Goal: Task Accomplishment & Management: Use online tool/utility

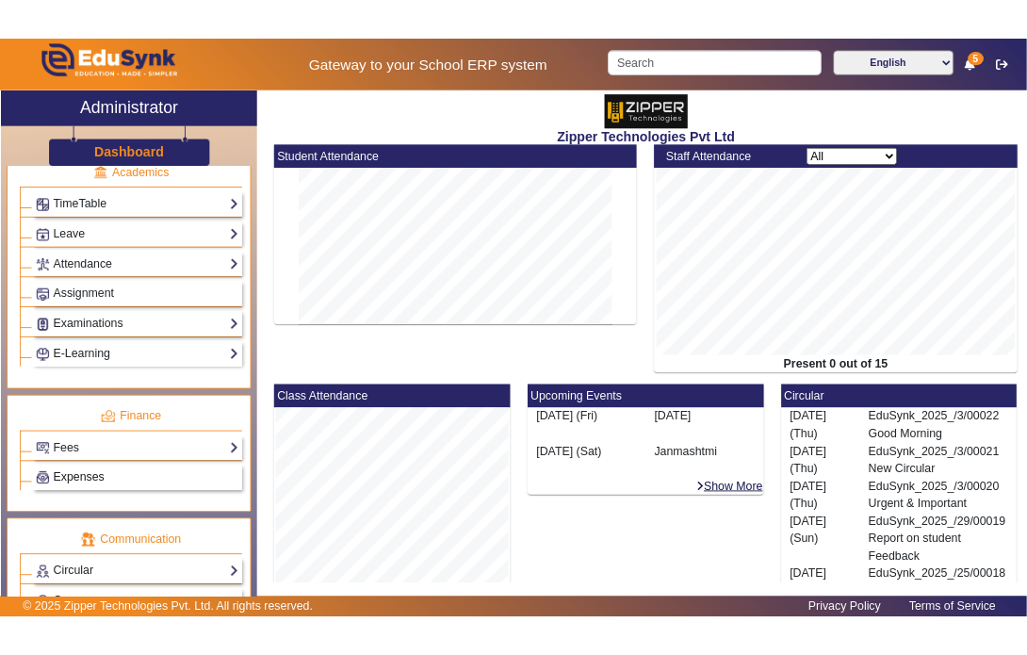
scroll to position [870, 0]
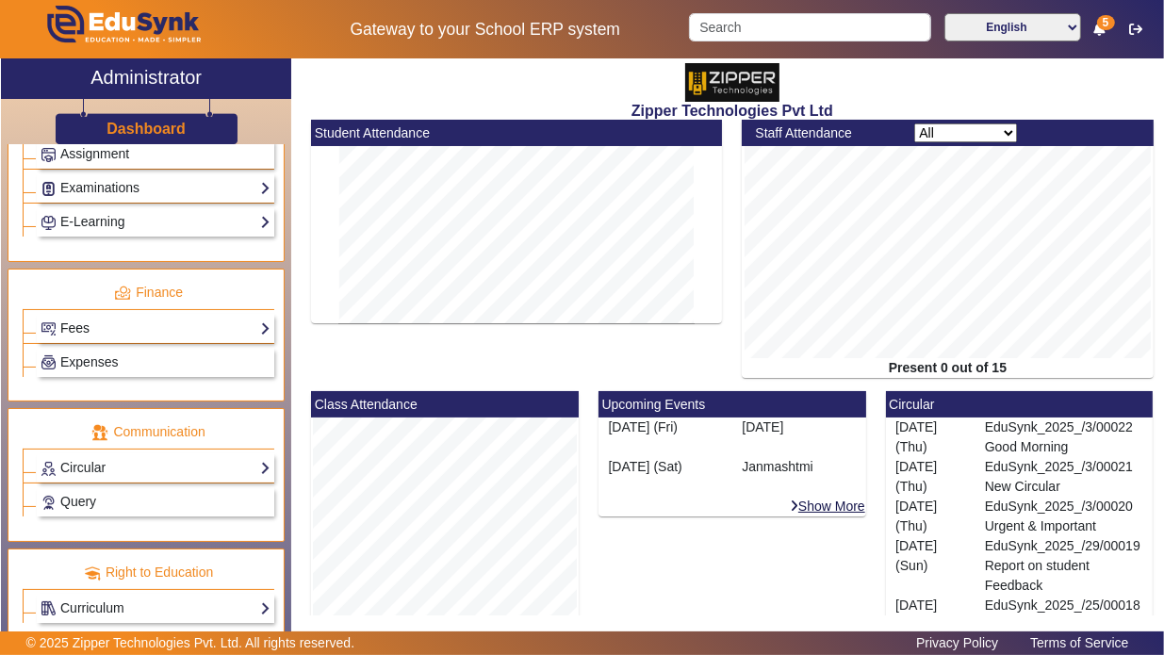
click at [142, 318] on link "Fees" at bounding box center [156, 329] width 230 height 22
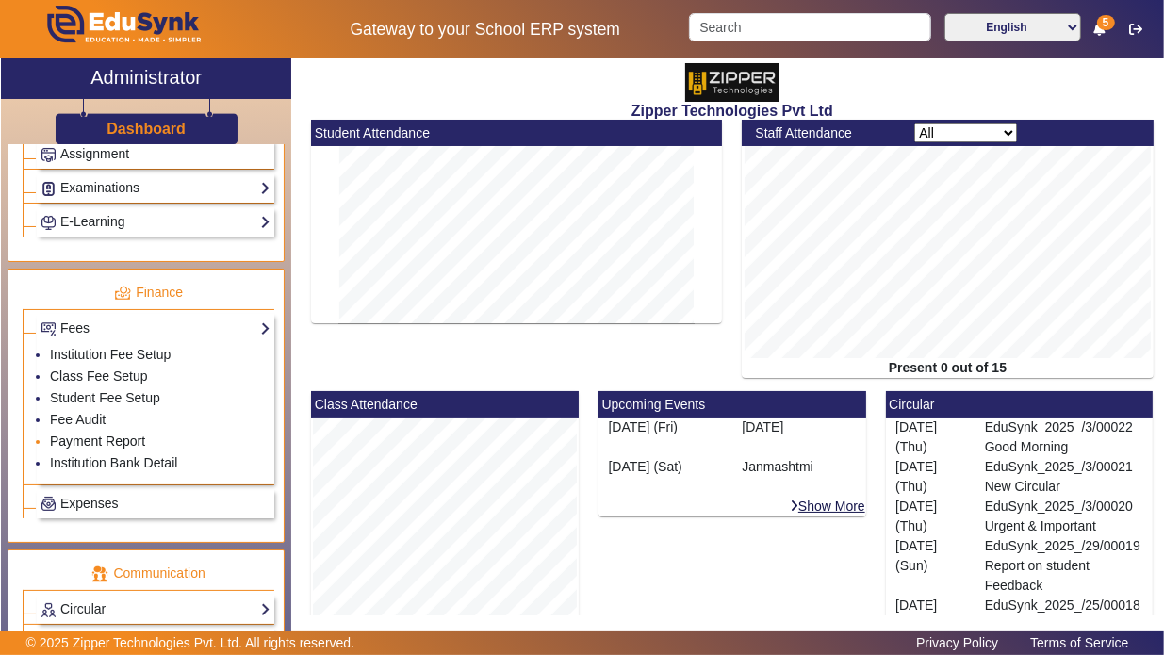
click at [93, 434] on link "Payment Report" at bounding box center [97, 441] width 95 height 15
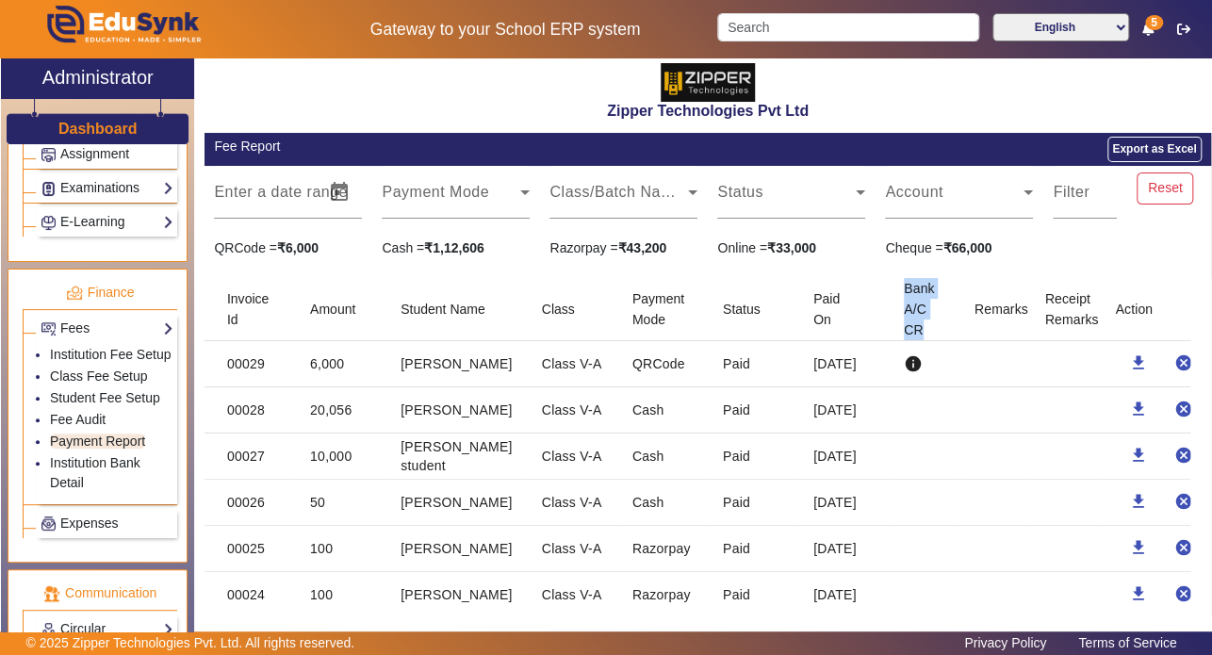
drag, startPoint x: 925, startPoint y: 332, endPoint x: 894, endPoint y: 287, distance: 53.6
click at [894, 287] on mat-header-cell "Bank A/C CR" at bounding box center [924, 309] width 71 height 63
copy mat-header-cell "Bank A/C CR"
